Goal: Navigation & Orientation: Find specific page/section

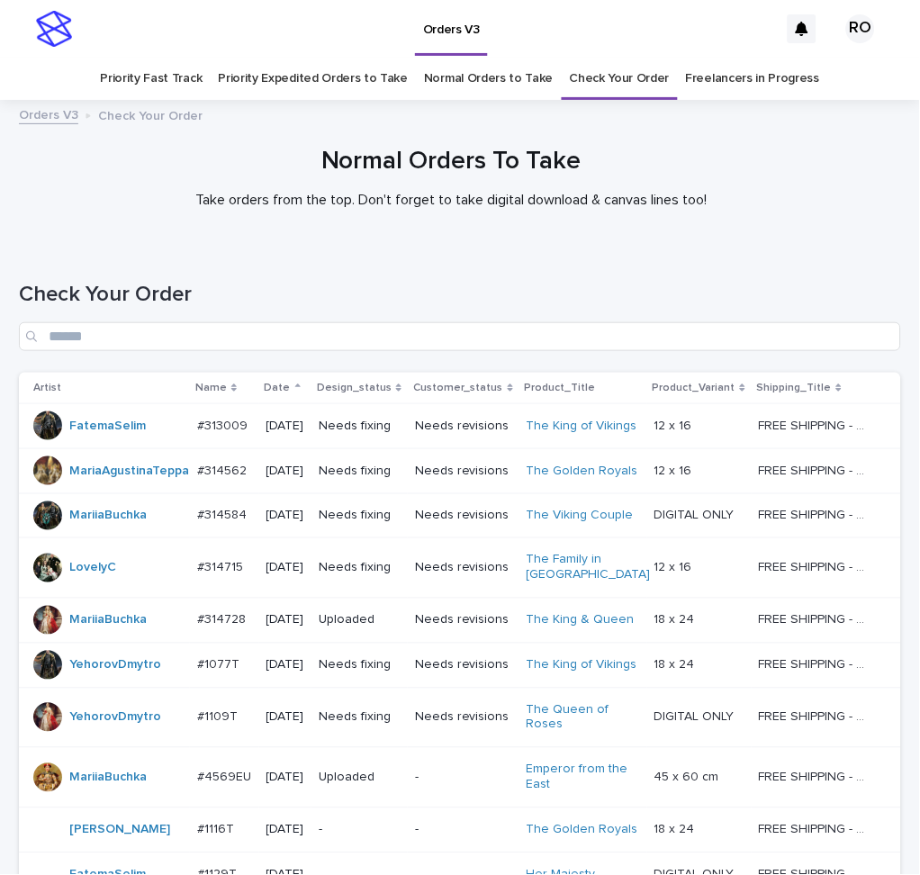
scroll to position [1306, 0]
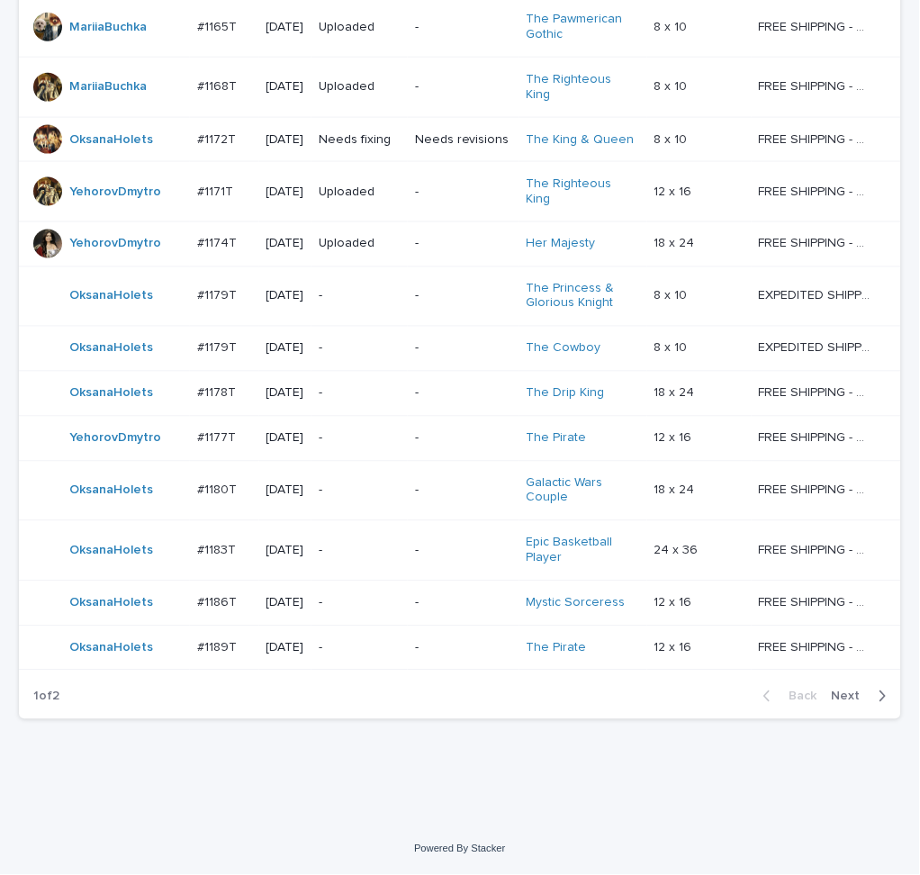
click at [843, 703] on span "Next" at bounding box center [852, 696] width 40 height 13
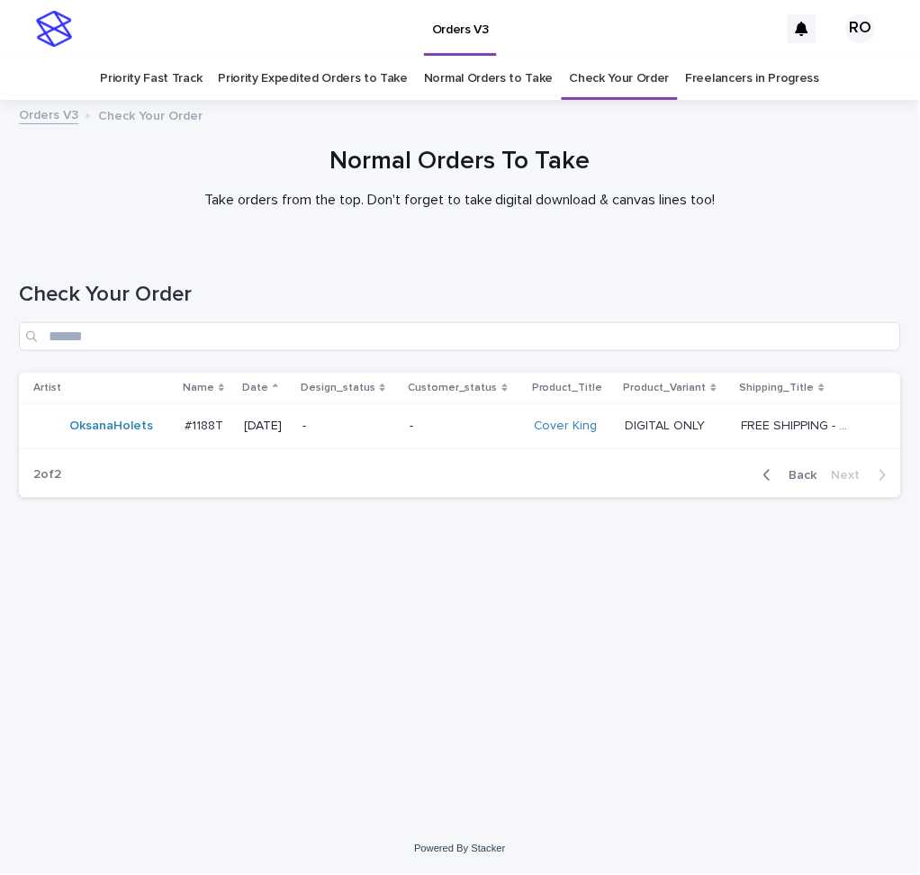
click at [771, 470] on icon "button" at bounding box center [767, 475] width 6 height 11
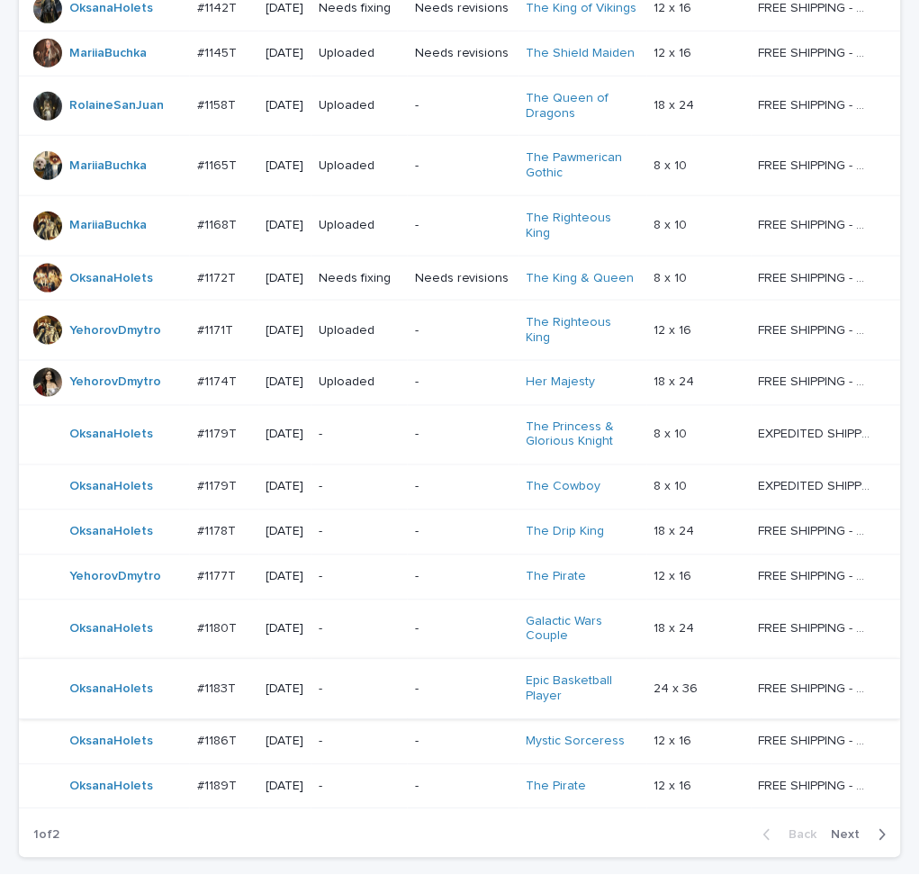
scroll to position [1351, 0]
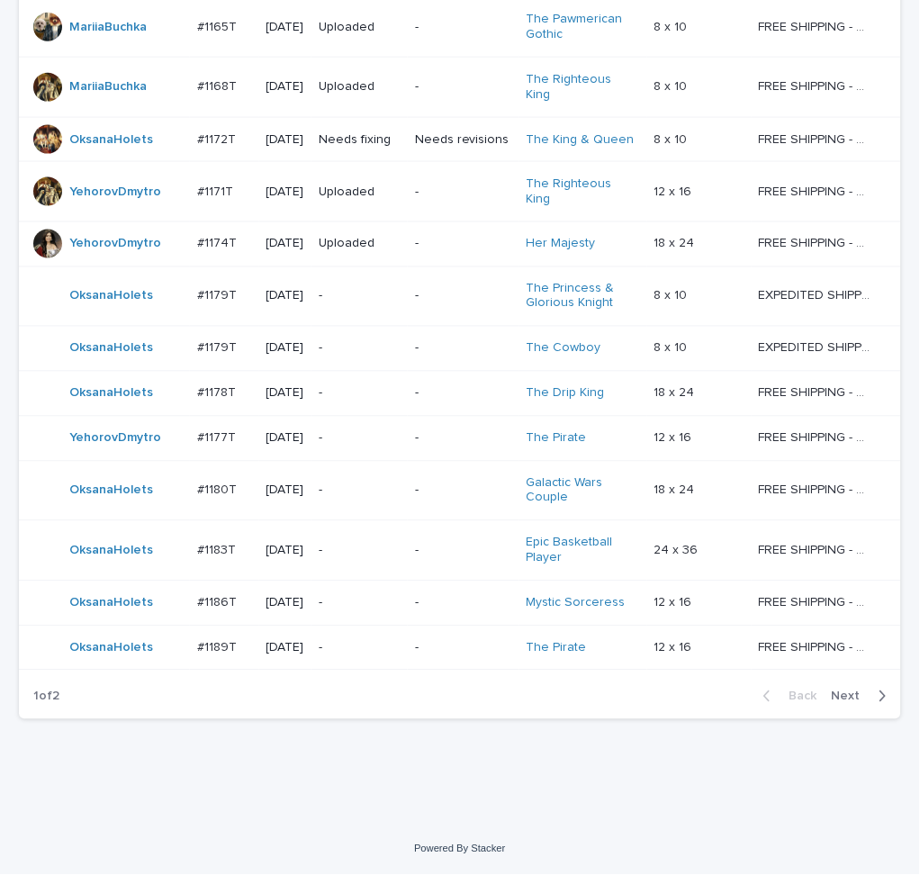
click at [853, 692] on span "Next" at bounding box center [852, 696] width 40 height 13
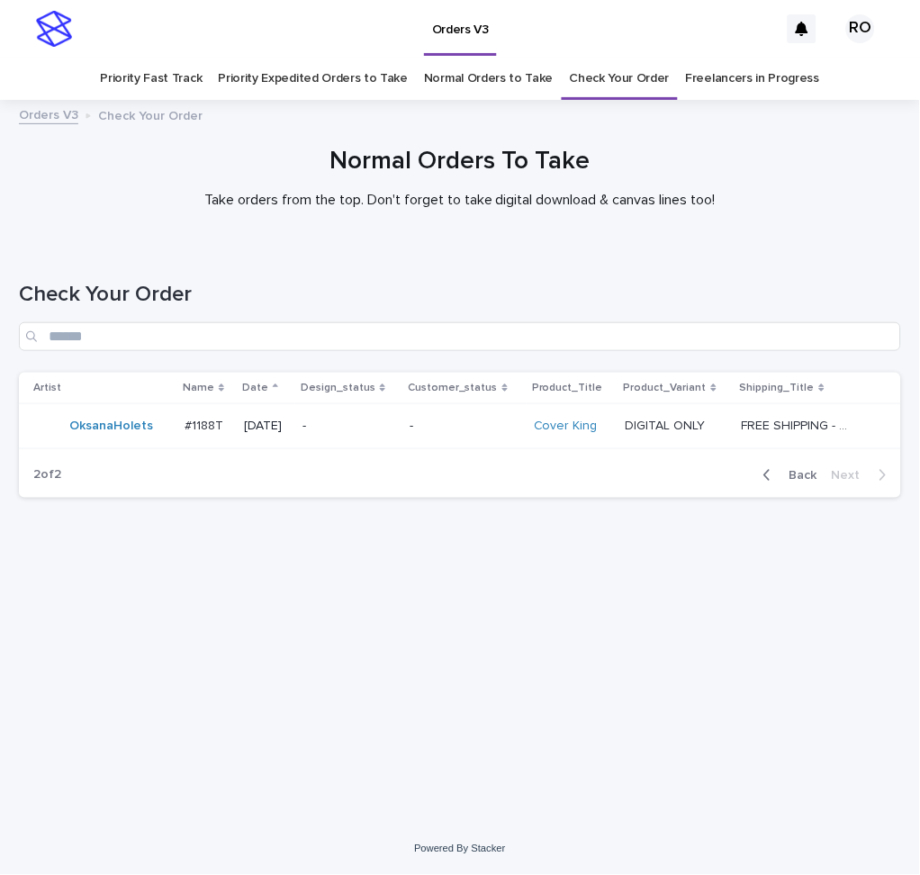
click at [373, 95] on link "Priority Expedited Orders to Take" at bounding box center [313, 79] width 190 height 42
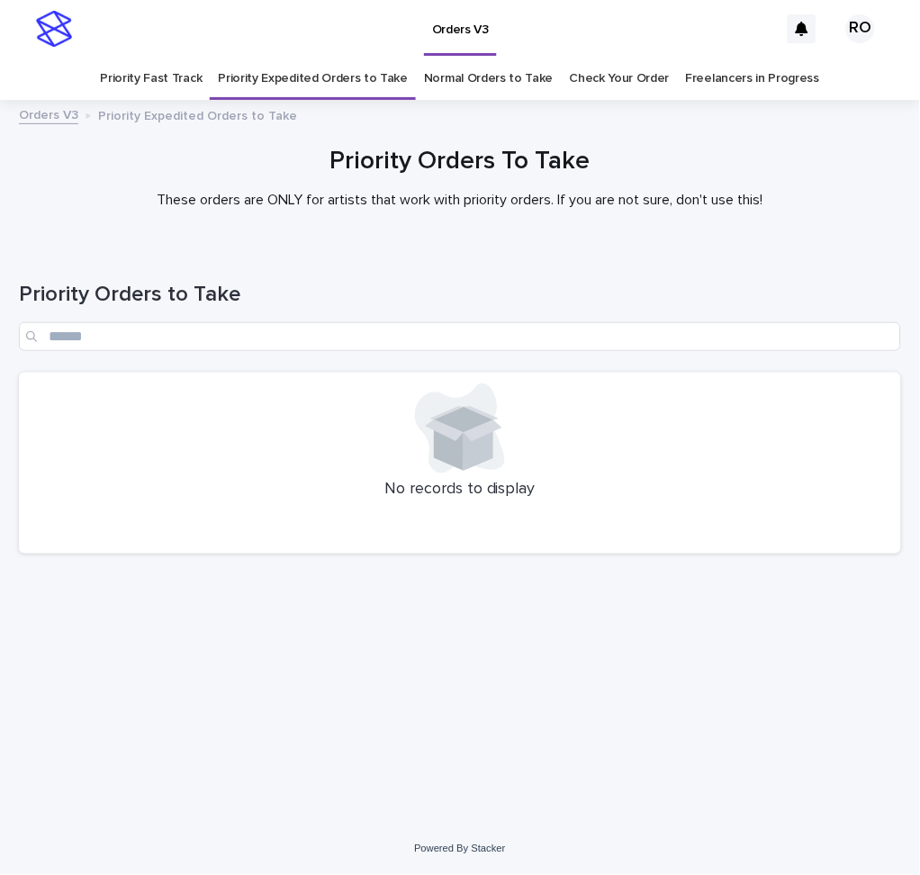
click at [202, 91] on link "Priority Fast Track" at bounding box center [151, 79] width 102 height 42
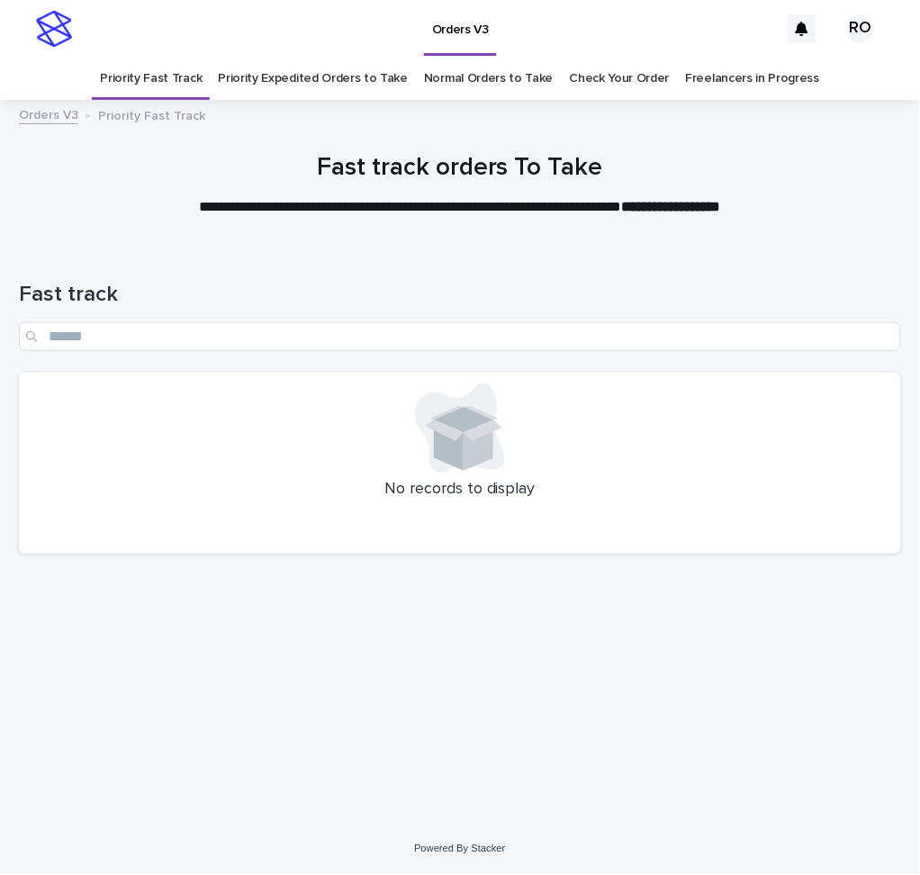
click at [482, 94] on link "Normal Orders to Take" at bounding box center [489, 79] width 130 height 42
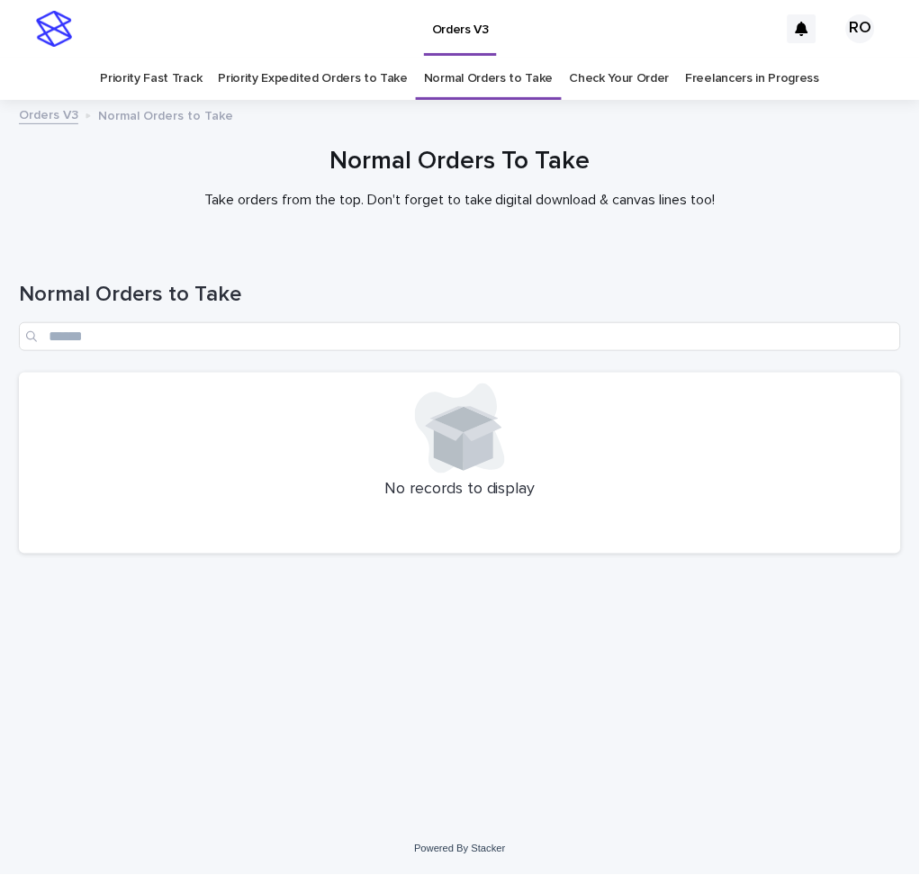
click at [594, 86] on link "Check Your Order" at bounding box center [620, 79] width 100 height 42
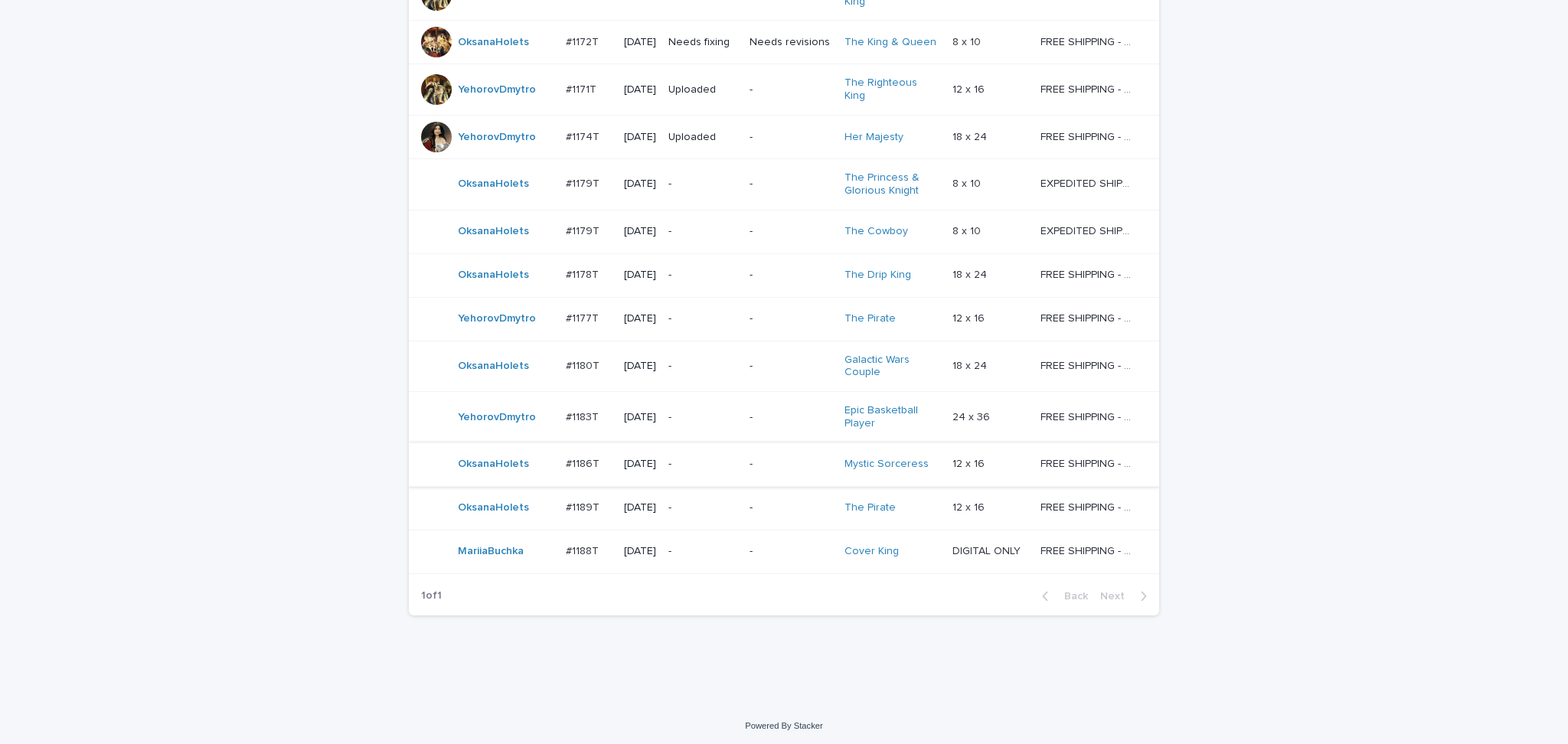
scroll to position [1072, 0]
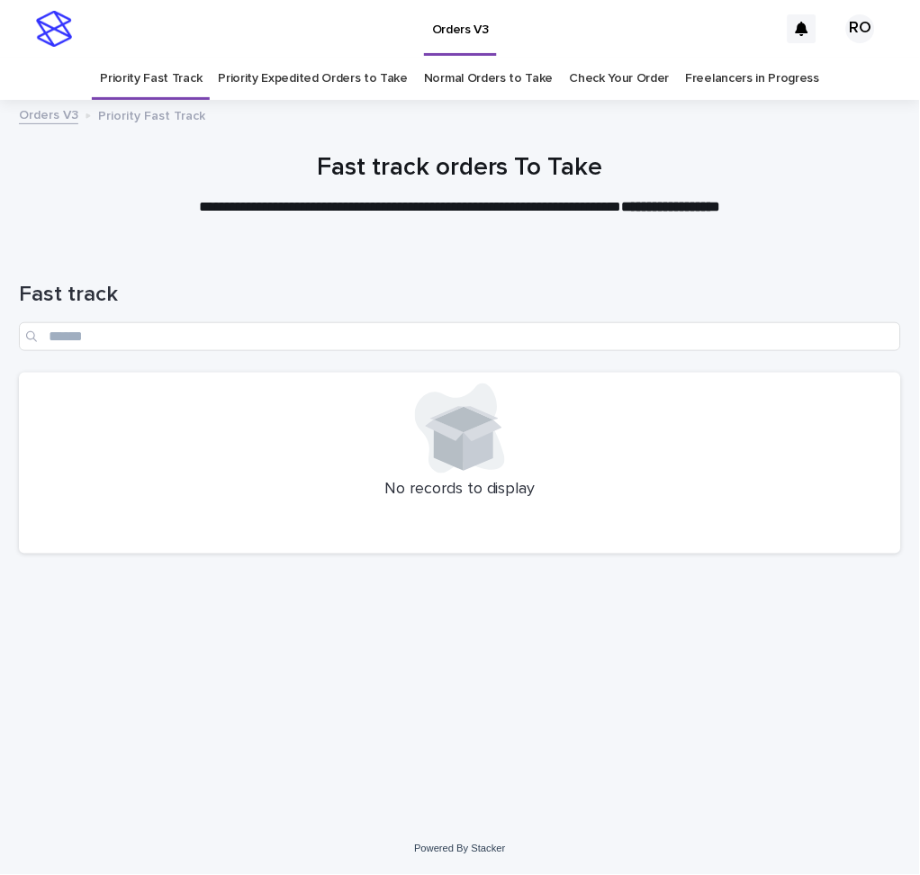
click at [762, 728] on div "Loading... Saving… Loading... Saving… Fast track No records to display" at bounding box center [460, 512] width 900 height 533
